Goal: Task Accomplishment & Management: Complete application form

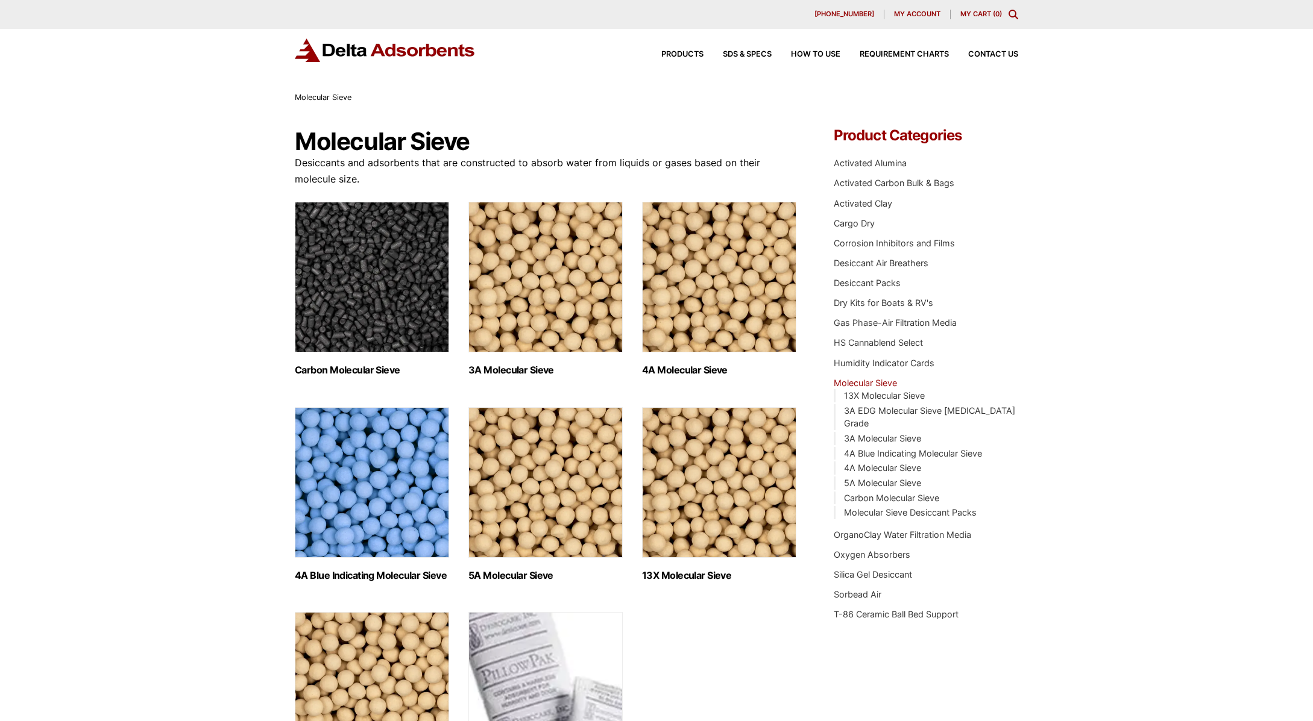
click at [556, 265] on img "Visit product category 3A Molecular Sieve" at bounding box center [545, 277] width 154 height 151
click at [725, 265] on img "Visit product category 4A Molecular Sieve" at bounding box center [719, 277] width 154 height 151
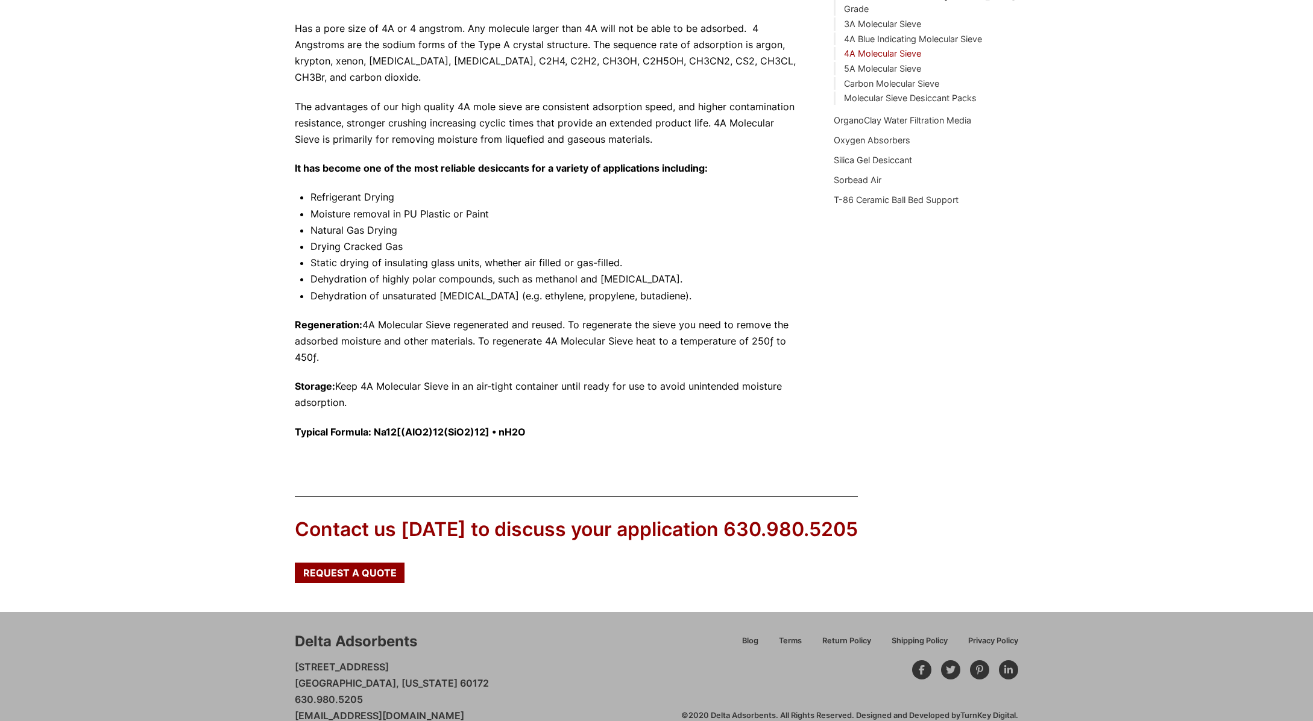
scroll to position [437, 0]
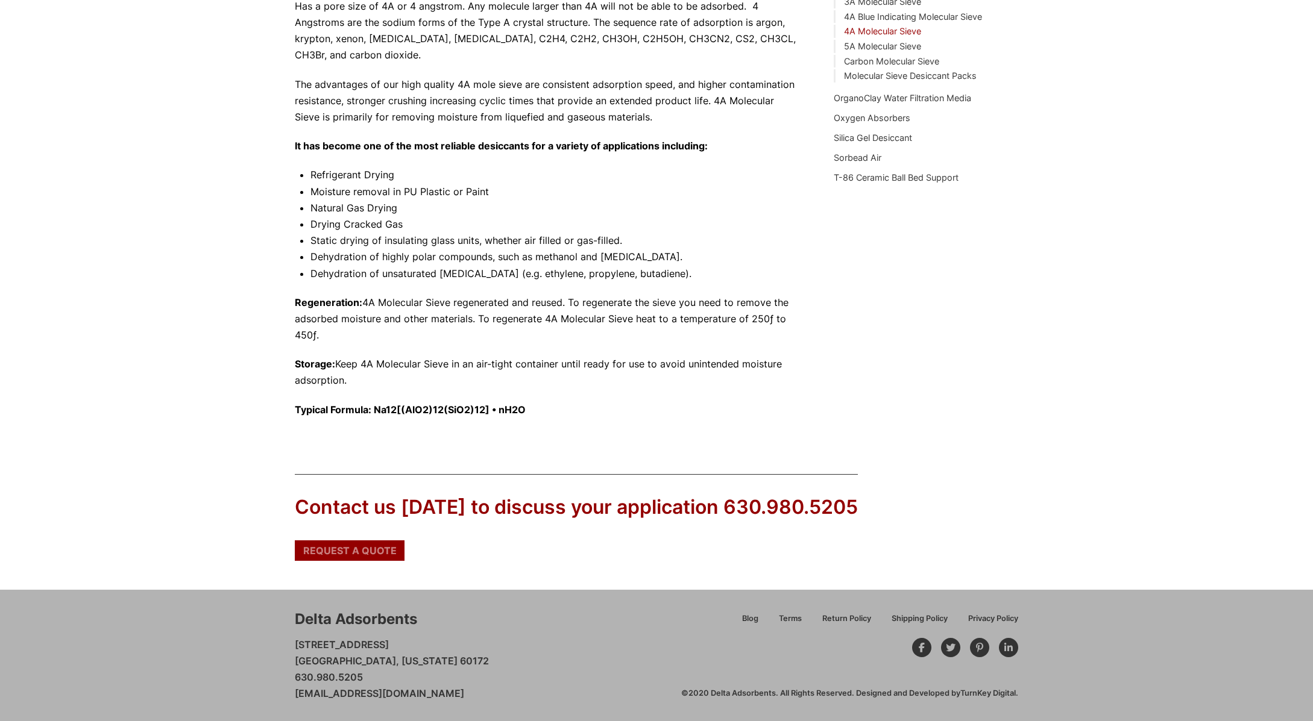
click at [342, 542] on div "Request a Quote" at bounding box center [350, 551] width 110 height 20
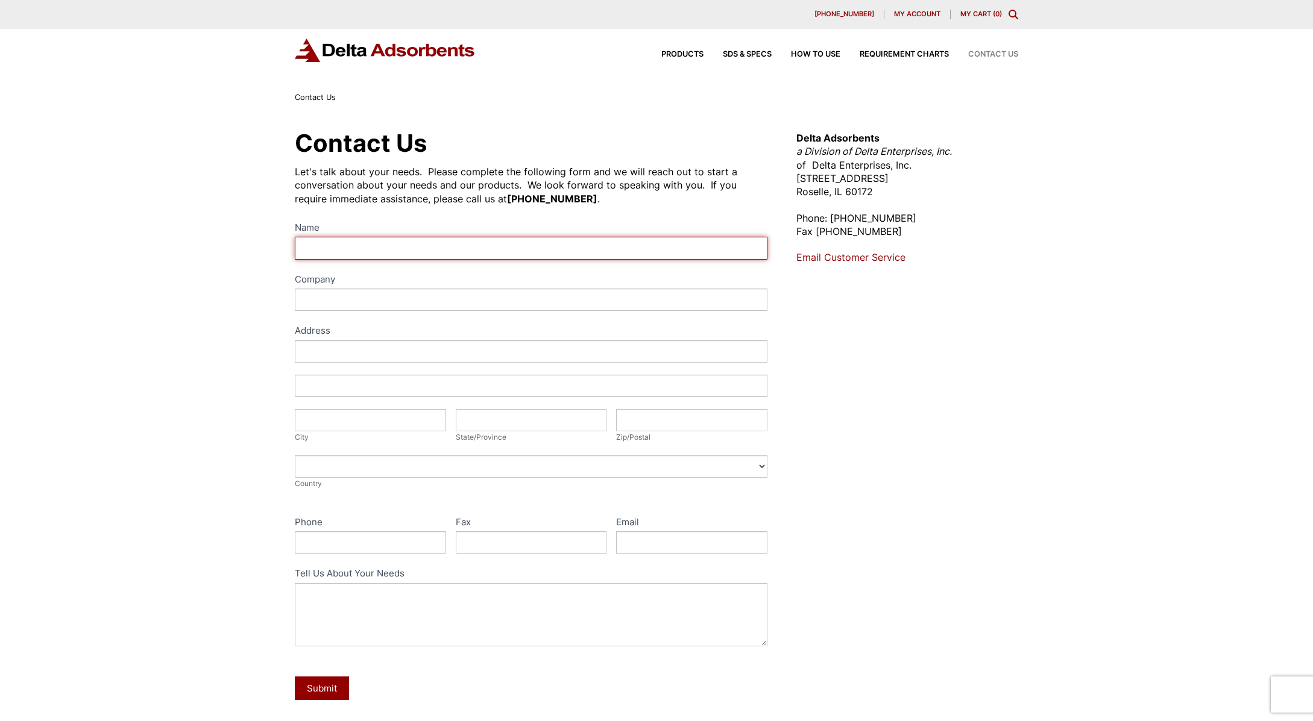
click at [338, 243] on input "Name" at bounding box center [531, 248] width 472 height 22
type input "Chad Locey"
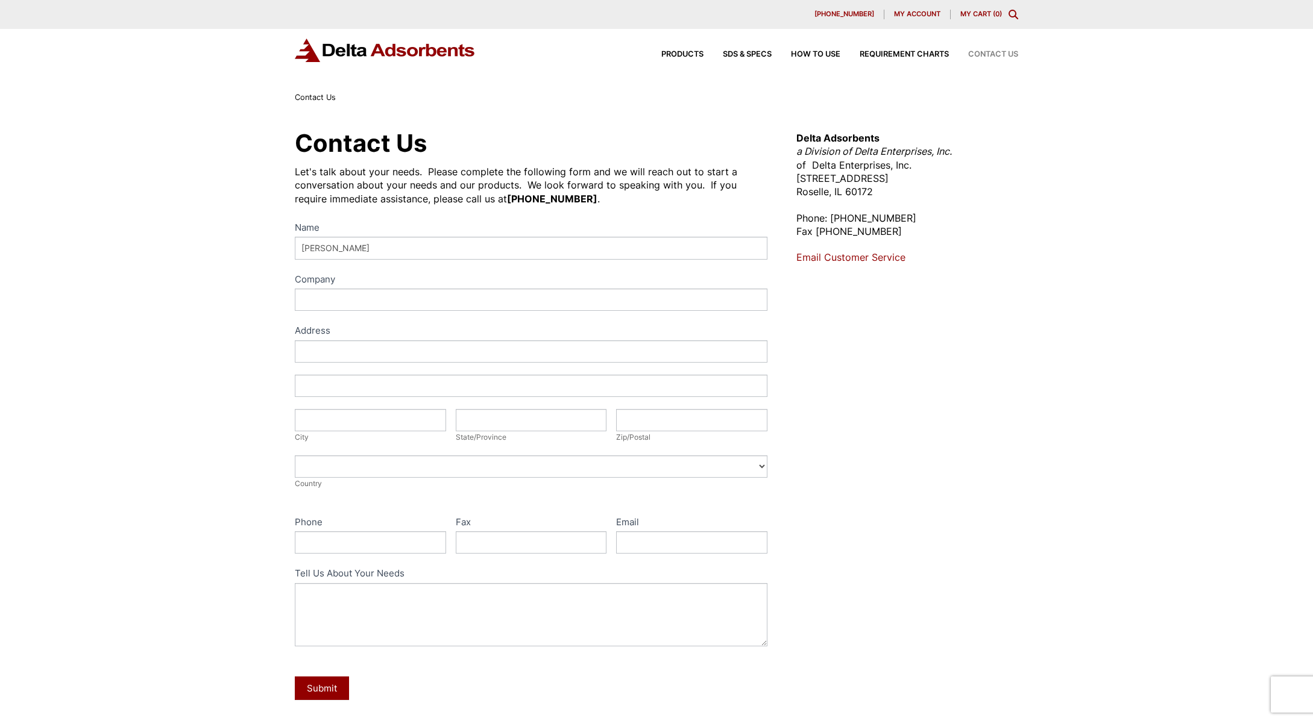
type input "Lacamas Laboratories, Inc."
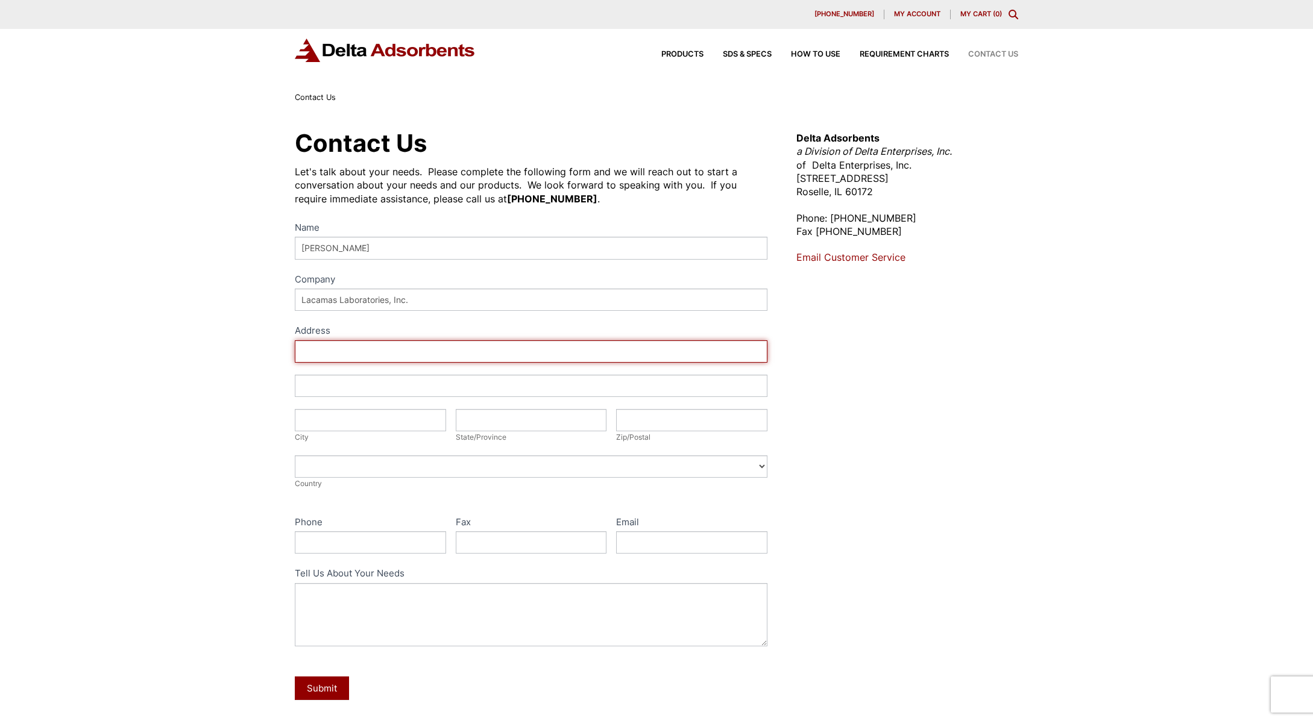
type input "3625 N. Suttle Road"
type input "Portland"
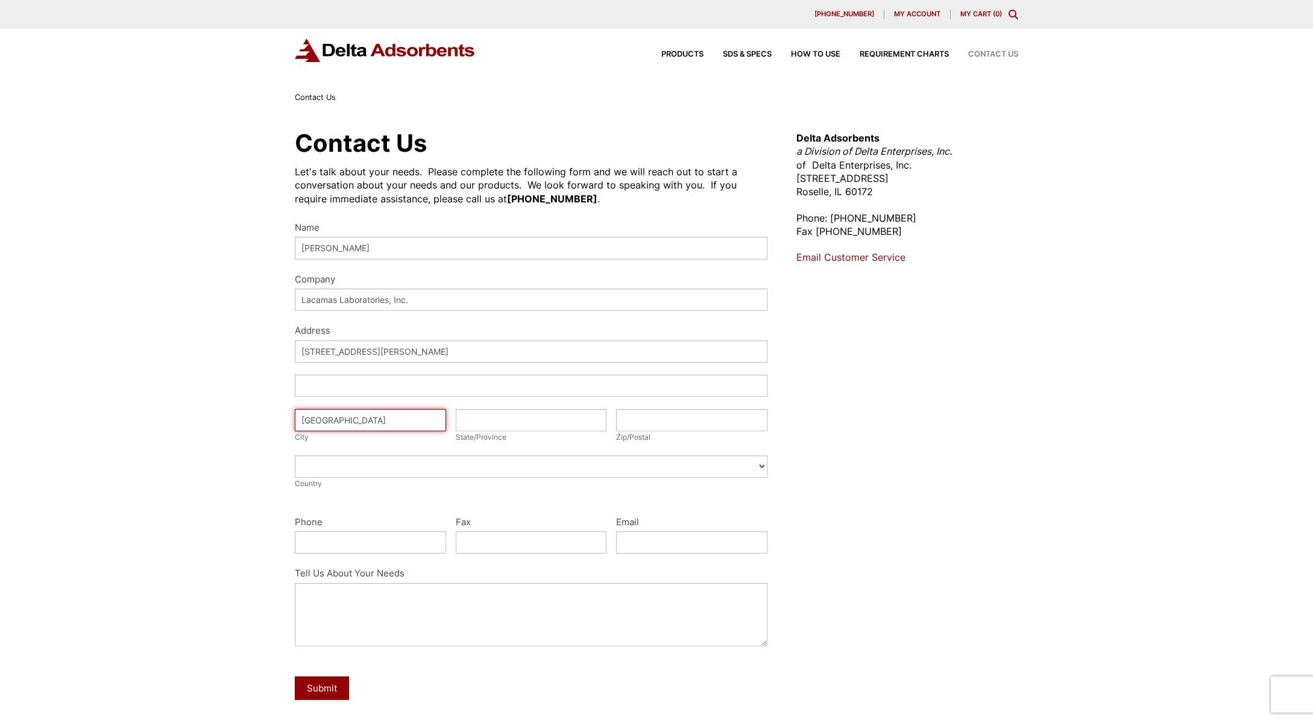
type input "Oregon"
type input "97217"
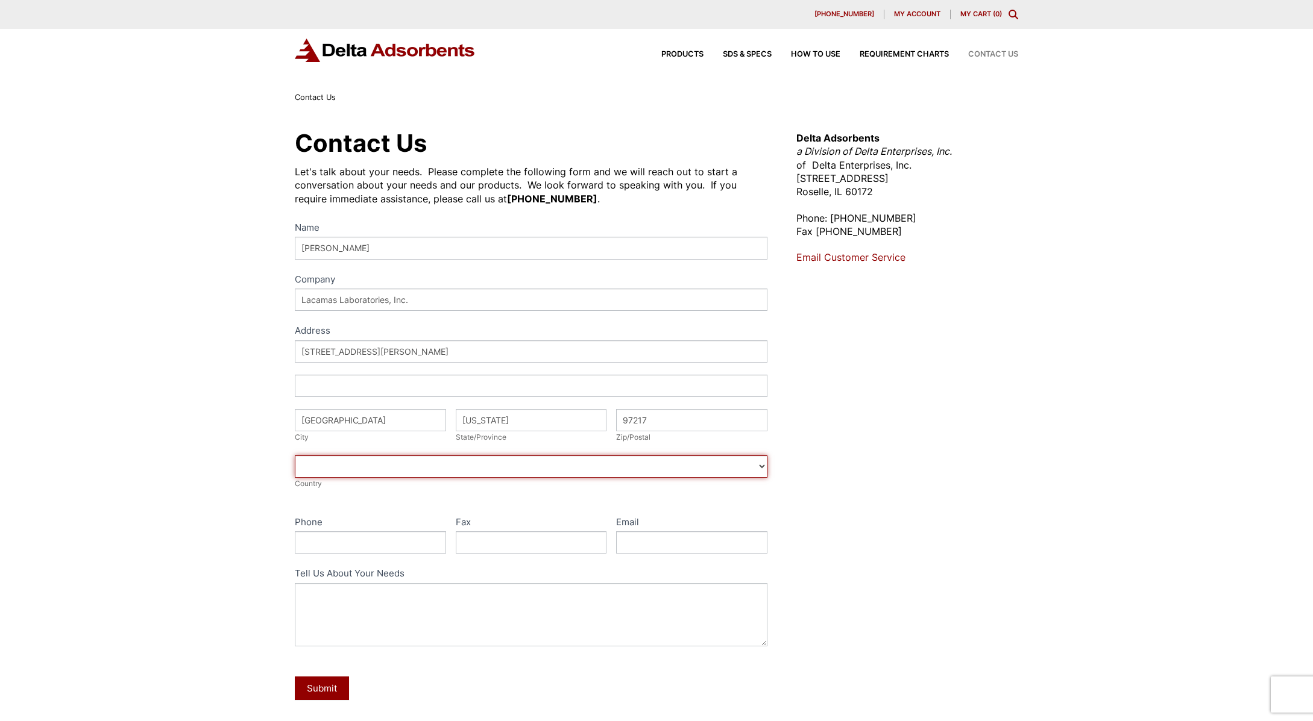
select select "United States"
type input "9714047428"
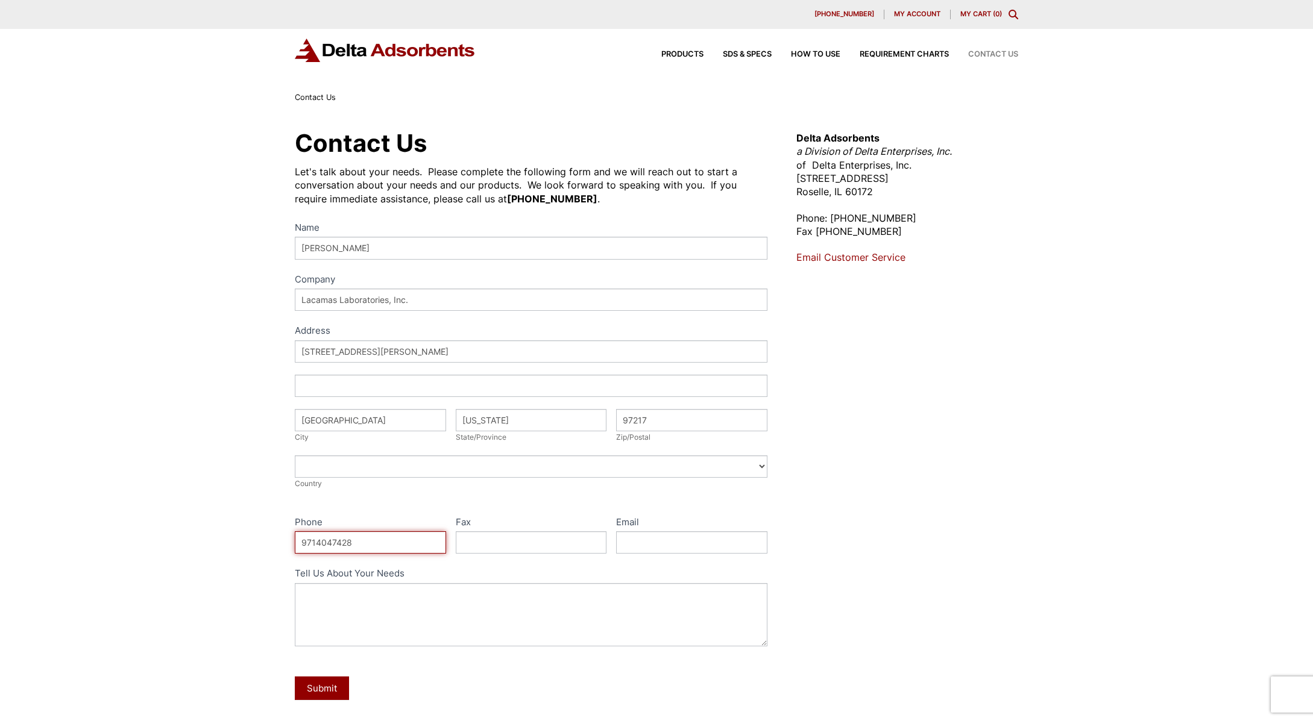
type input "c.locey@lacamaslabs.com"
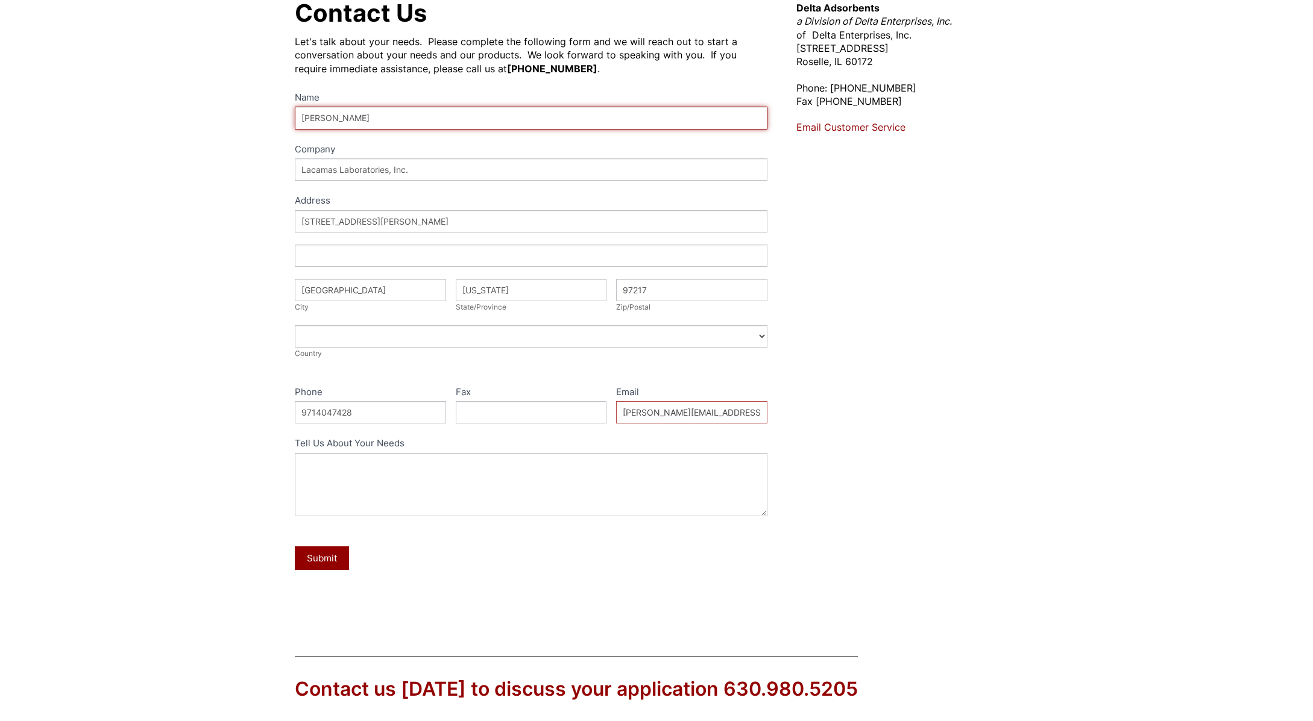
scroll to position [181, 0]
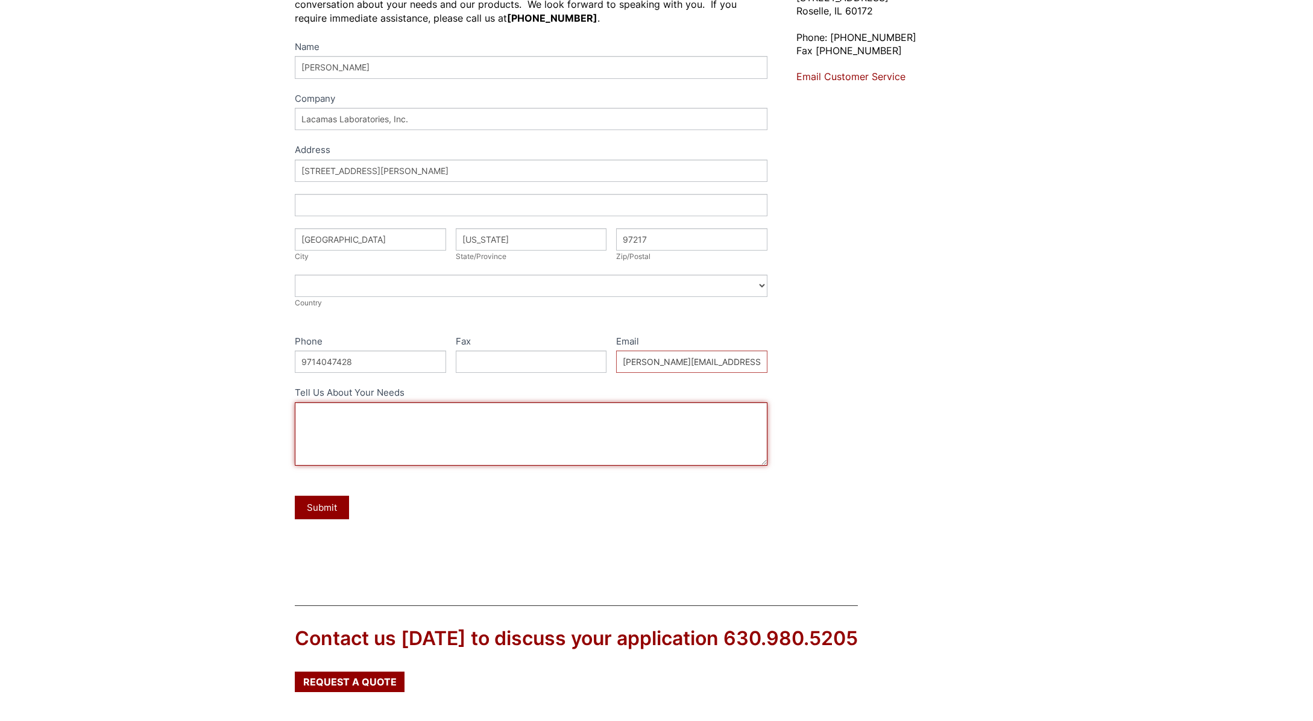
click at [386, 433] on textarea "Tell Us About Your Needs" at bounding box center [531, 434] width 472 height 63
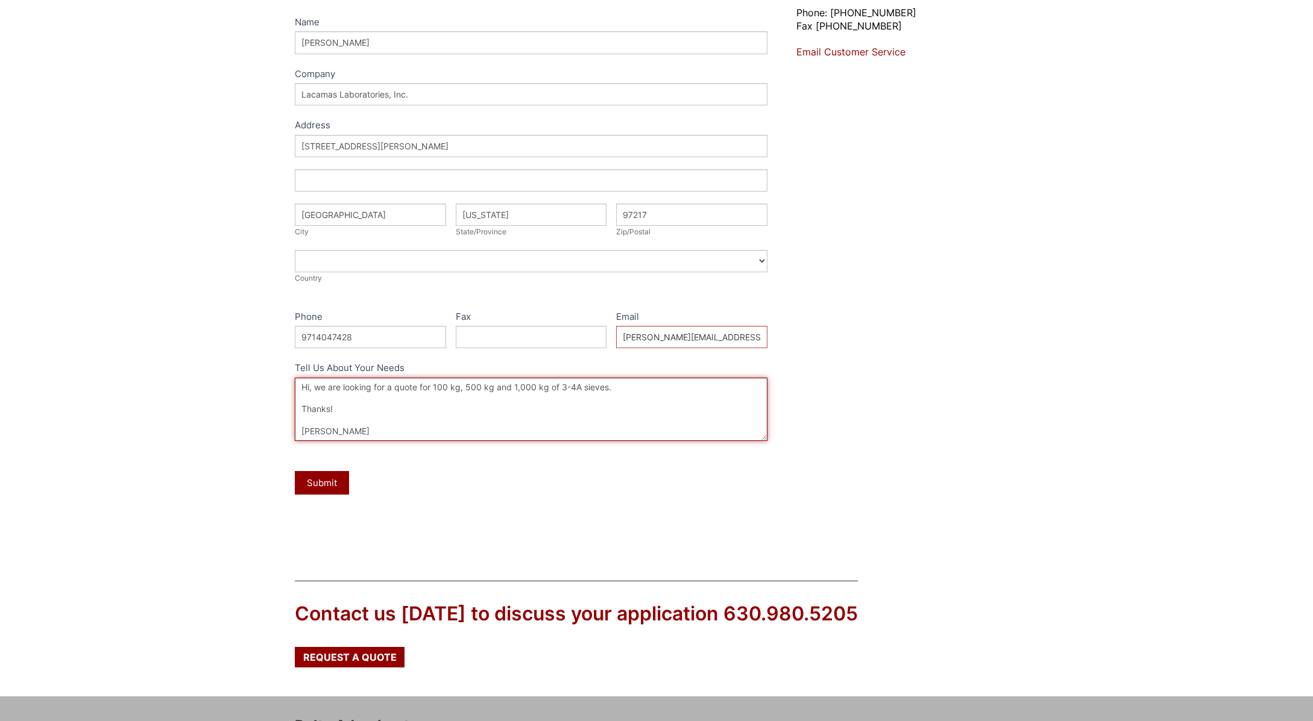
scroll to position [241, 0]
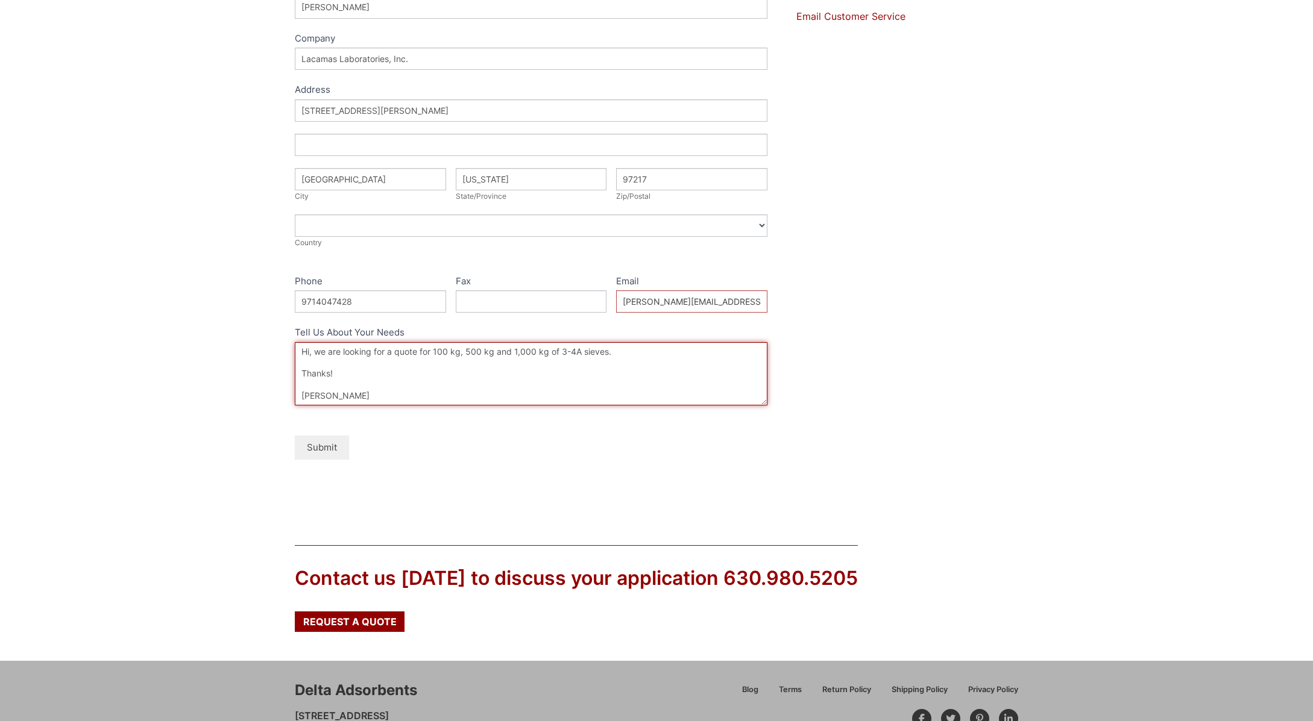
type textarea "Hi, we are looking for a quote for 100 kg, 500 kg and 1,000 kg of 3-4A sieves. …"
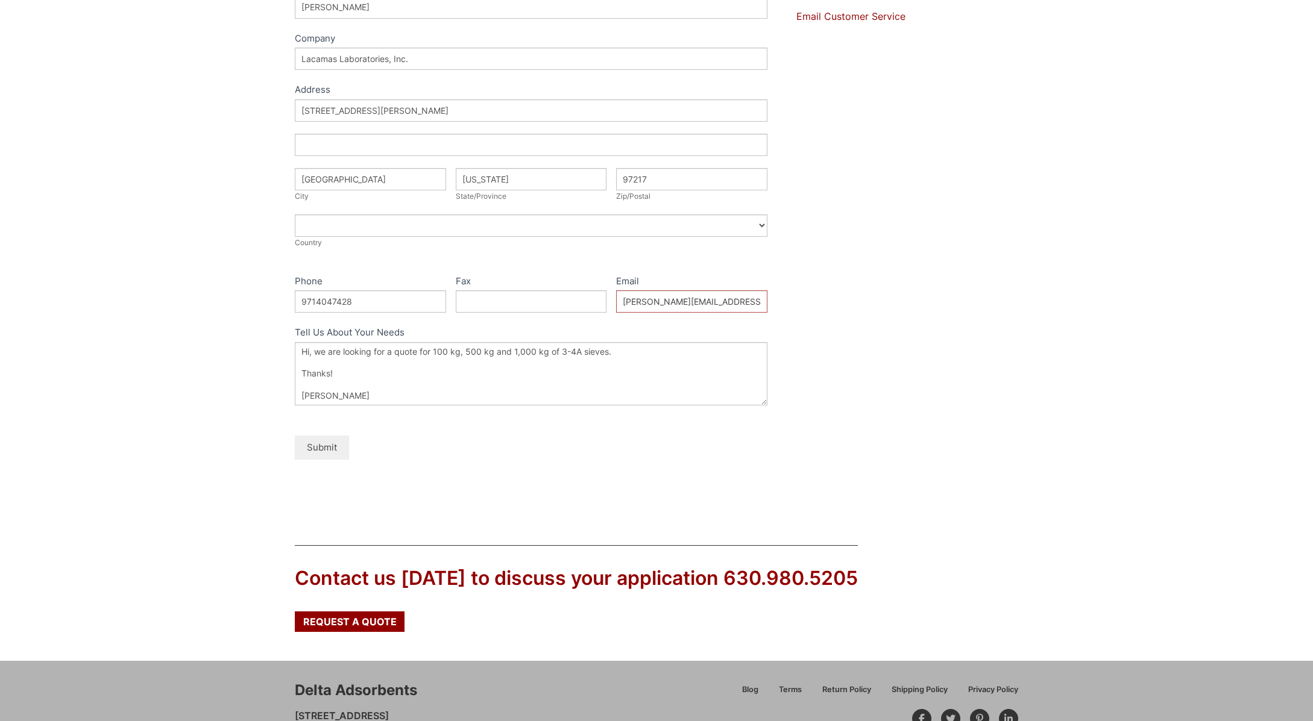
click at [323, 449] on button "Submit" at bounding box center [322, 448] width 54 height 24
